Goal: Task Accomplishment & Management: Complete application form

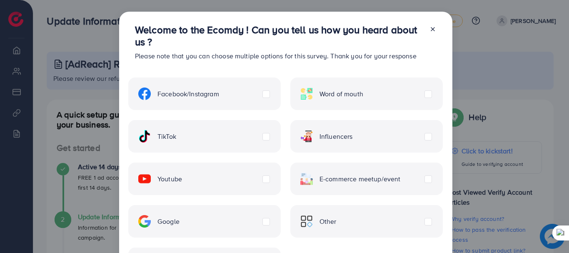
click at [432, 27] on icon at bounding box center [433, 29] width 7 height 7
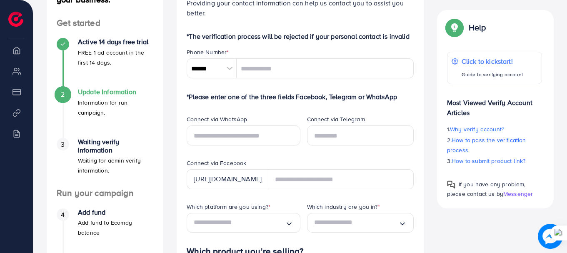
scroll to position [167, 0]
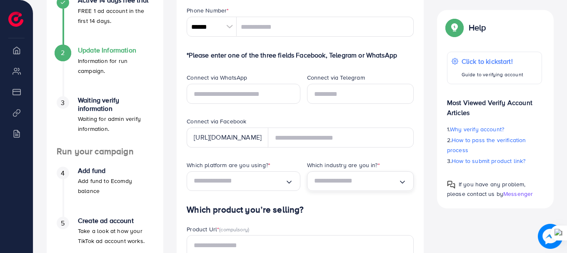
click at [403, 185] on icon "Search for option" at bounding box center [402, 182] width 8 height 8
click at [403, 185] on icon "Search for option" at bounding box center [402, 181] width 8 height 8
click at [288, 182] on icon "Search for option" at bounding box center [289, 182] width 8 height 8
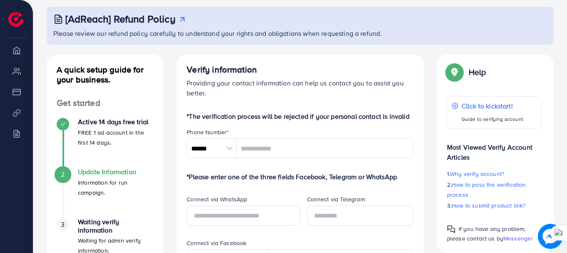
scroll to position [42, 0]
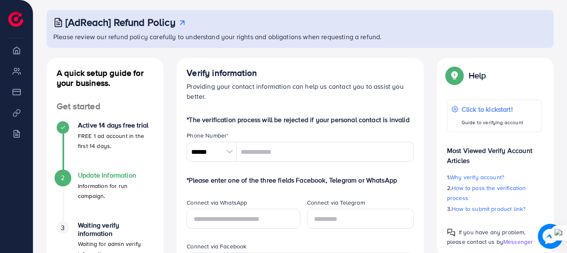
click at [233, 155] on div at bounding box center [229, 152] width 15 height 20
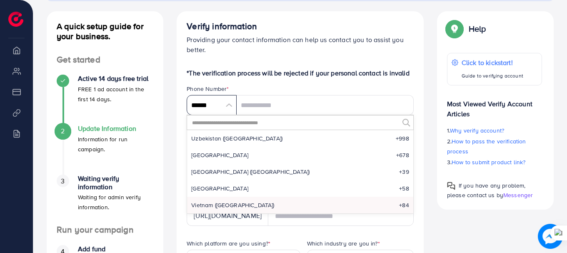
scroll to position [167, 0]
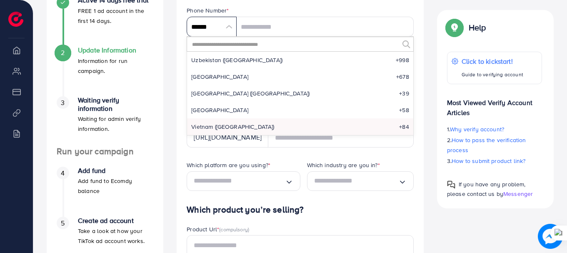
click at [233, 28] on input "******" at bounding box center [212, 27] width 50 height 20
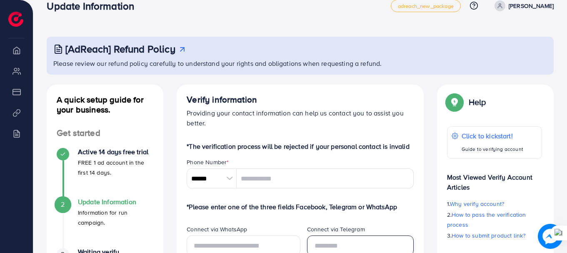
scroll to position [0, 0]
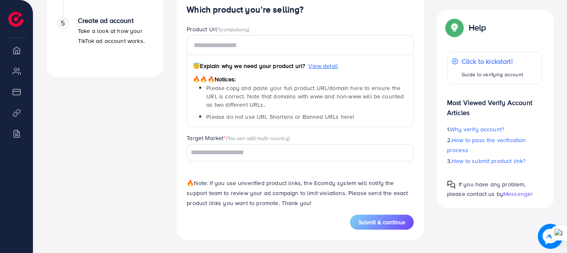
drag, startPoint x: 348, startPoint y: 174, endPoint x: 339, endPoint y: 201, distance: 28.5
click at [339, 201] on form "*The verification process will be rejected if your personal contact is invalid …" at bounding box center [300, 10] width 227 height 440
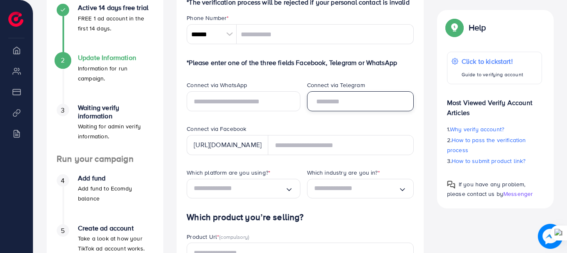
scroll to position [167, 0]
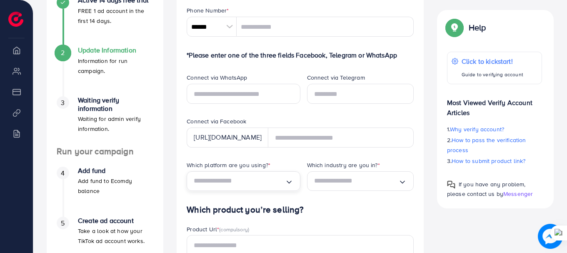
click at [279, 176] on input "Search for option" at bounding box center [239, 181] width 91 height 13
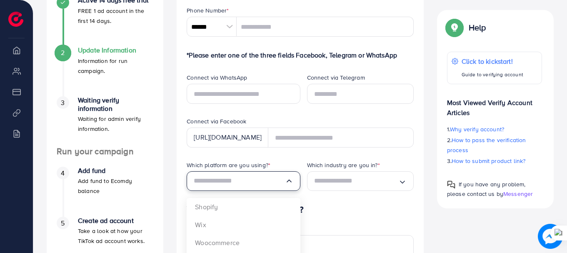
click at [282, 180] on input "Search for option" at bounding box center [239, 181] width 91 height 13
click at [391, 192] on div "Which industry are you in? * Loading..." at bounding box center [361, 183] width 120 height 44
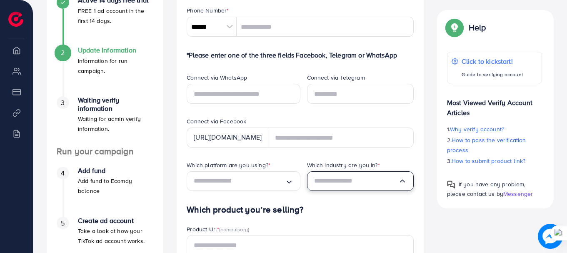
click at [394, 183] on input "Search for option" at bounding box center [356, 181] width 84 height 13
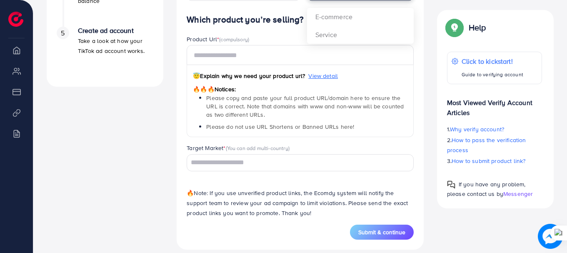
scroll to position [367, 0]
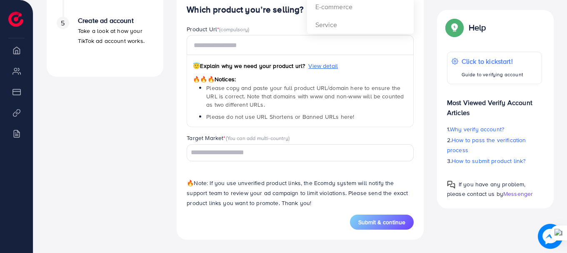
click at [230, 151] on input "Search for option" at bounding box center [295, 152] width 215 height 13
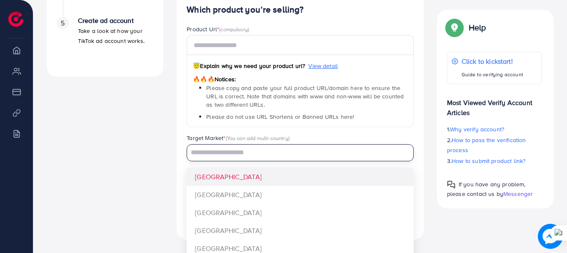
click at [230, 151] on input "Search for option" at bounding box center [295, 152] width 215 height 13
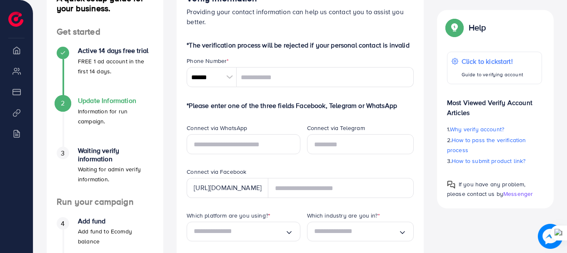
scroll to position [33, 0]
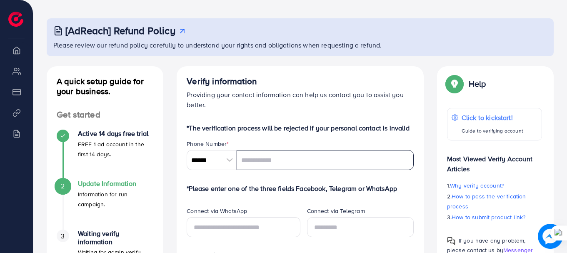
click at [263, 160] on input "tel" at bounding box center [325, 160] width 177 height 20
click at [231, 160] on div at bounding box center [229, 160] width 15 height 20
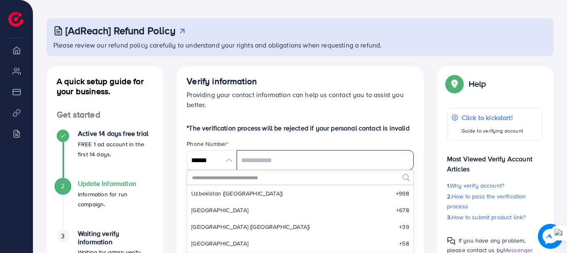
click at [281, 161] on input "tel" at bounding box center [325, 160] width 177 height 20
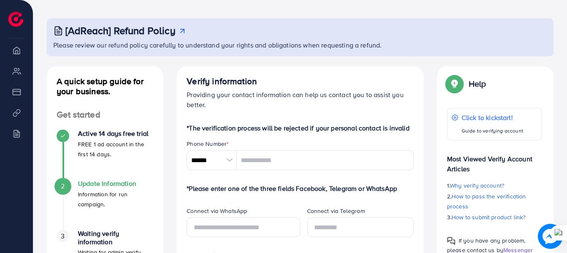
click at [222, 160] on div at bounding box center [229, 160] width 15 height 20
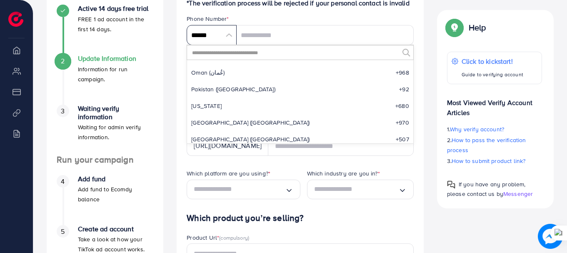
scroll to position [2640, 0]
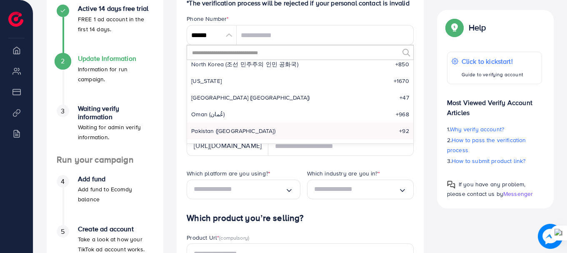
click at [231, 128] on span "Pakistan (‫[GEOGRAPHIC_DATA]‬‎)" at bounding box center [233, 131] width 84 height 8
type input "******"
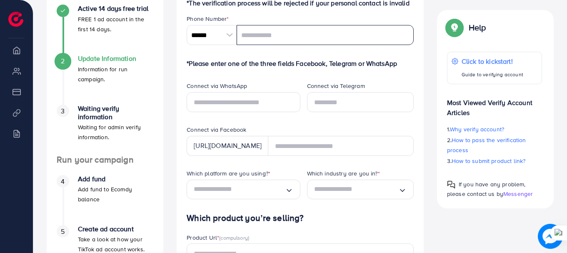
click at [278, 35] on input "tel" at bounding box center [325, 35] width 177 height 20
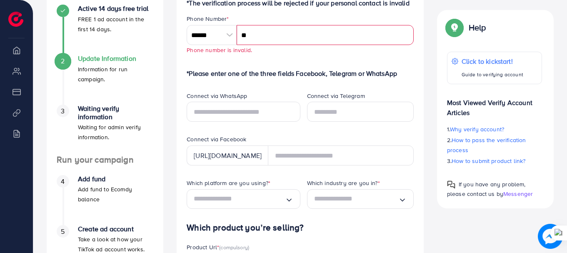
type input "*"
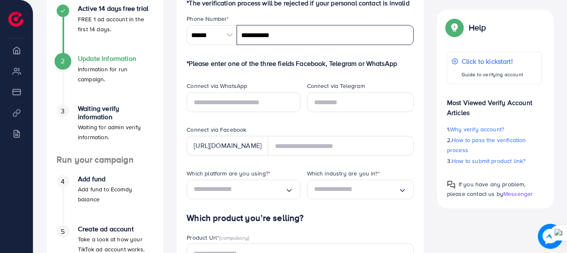
type input "**********"
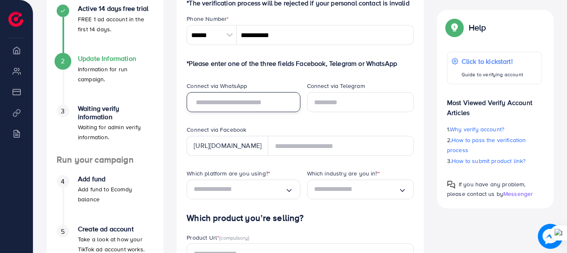
click at [267, 98] on input "text" at bounding box center [243, 102] width 113 height 20
type input "**********"
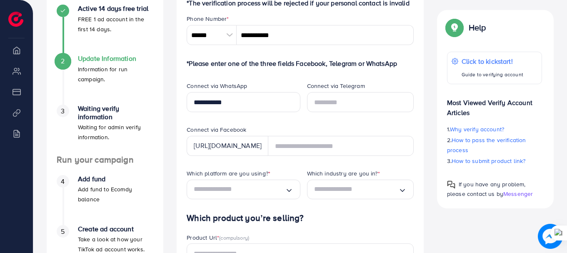
type input "********"
click at [326, 100] on input "text" at bounding box center [360, 102] width 107 height 20
click at [268, 146] on div "[URL][DOMAIN_NAME]" at bounding box center [228, 146] width 82 height 20
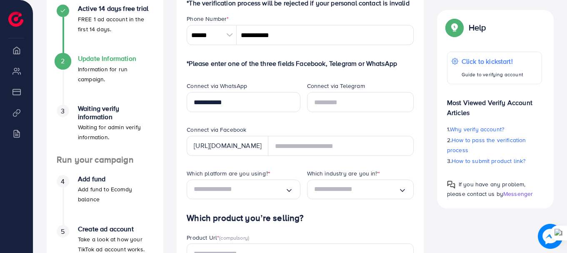
click at [266, 145] on div "[URL][DOMAIN_NAME]" at bounding box center [228, 146] width 82 height 20
drag, startPoint x: 195, startPoint y: 145, endPoint x: 278, endPoint y: 141, distance: 83.4
click at [268, 141] on div "[URL][DOMAIN_NAME]" at bounding box center [228, 146] width 82 height 20
click at [357, 132] on div "Connect via Facebook" at bounding box center [300, 130] width 227 height 10
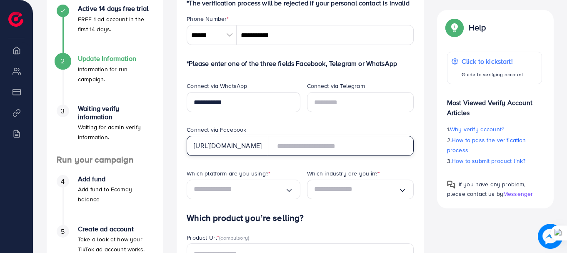
click at [353, 151] on input "text" at bounding box center [341, 146] width 146 height 20
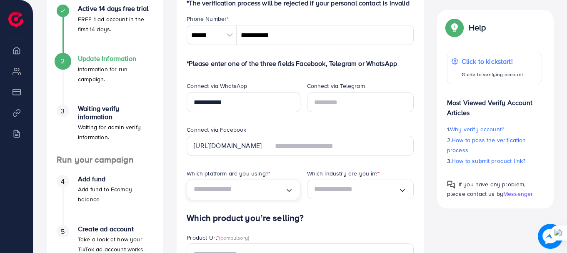
click at [289, 190] on icon "Search for option" at bounding box center [289, 190] width 8 height 8
click at [244, 215] on form "*The verification process will be rejected if your personal contact is invalid …" at bounding box center [300, 218] width 227 height 440
click at [353, 189] on input "Search for option" at bounding box center [356, 189] width 84 height 13
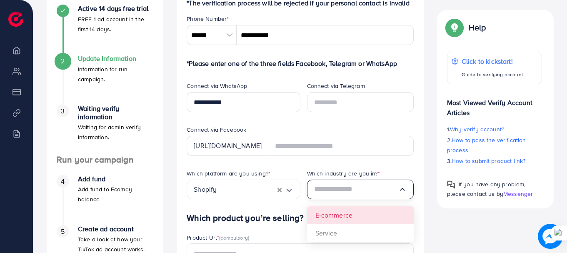
click at [348, 213] on div "Which platform are you using? * Shopify Loading... Which industry are you in? *…" at bounding box center [300, 191] width 240 height 44
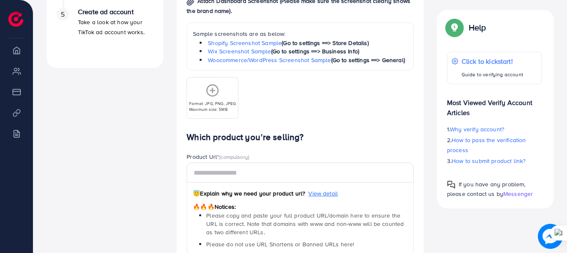
scroll to position [378, 0]
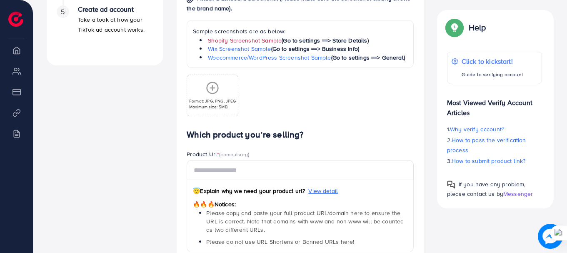
click at [249, 43] on link "Shopify Screenshot Sample" at bounding box center [245, 40] width 74 height 8
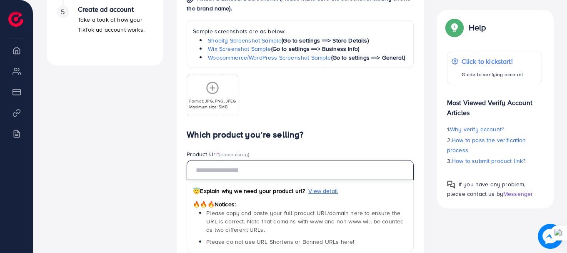
click at [251, 178] on input "text" at bounding box center [300, 170] width 227 height 20
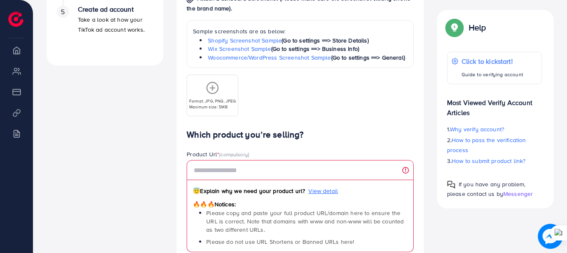
click at [331, 148] on div "Which product you’re selling? Product Url * (compulsory) 😇 Explain why we need …" at bounding box center [300, 240] width 227 height 220
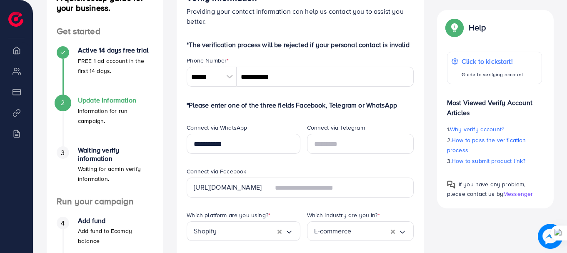
scroll to position [0, 0]
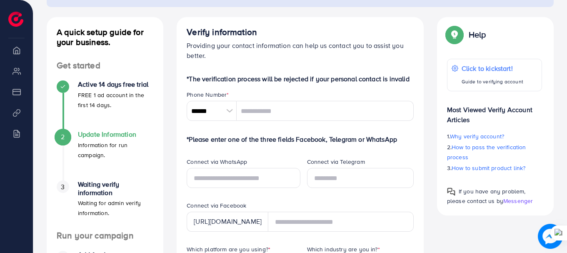
scroll to position [83, 0]
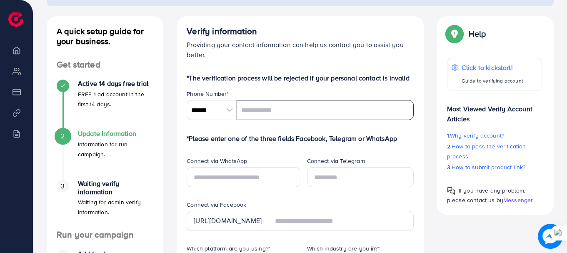
click at [271, 120] on input "tel" at bounding box center [325, 110] width 177 height 20
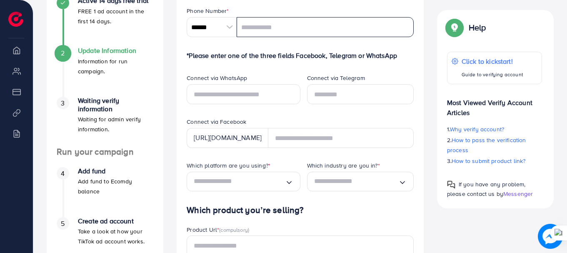
scroll to position [167, 0]
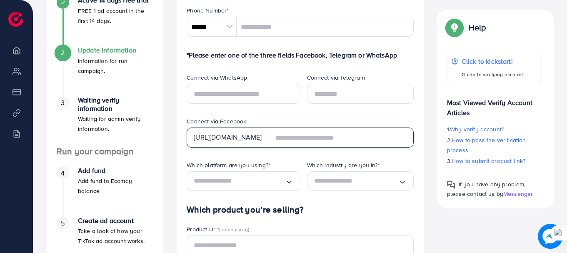
scroll to position [167, 0]
paste input "**********"
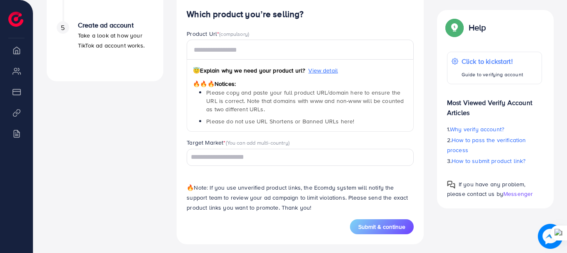
scroll to position [367, 0]
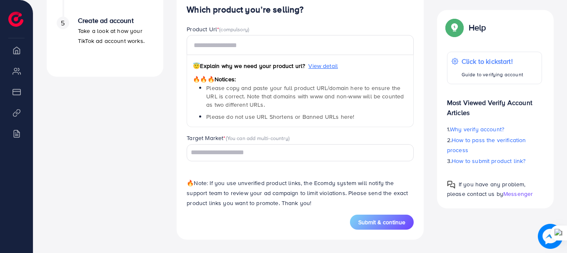
type input "**********"
click at [276, 149] on input "Search for option" at bounding box center [295, 152] width 215 height 13
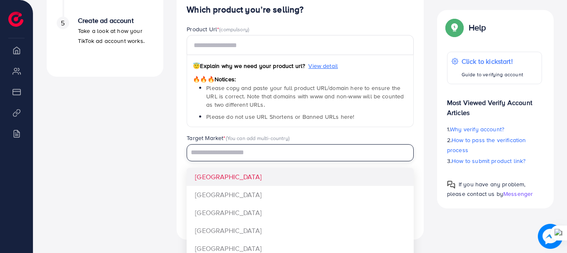
click at [276, 149] on input "Search for option" at bounding box center [295, 152] width 215 height 13
